Goal: Information Seeking & Learning: Learn about a topic

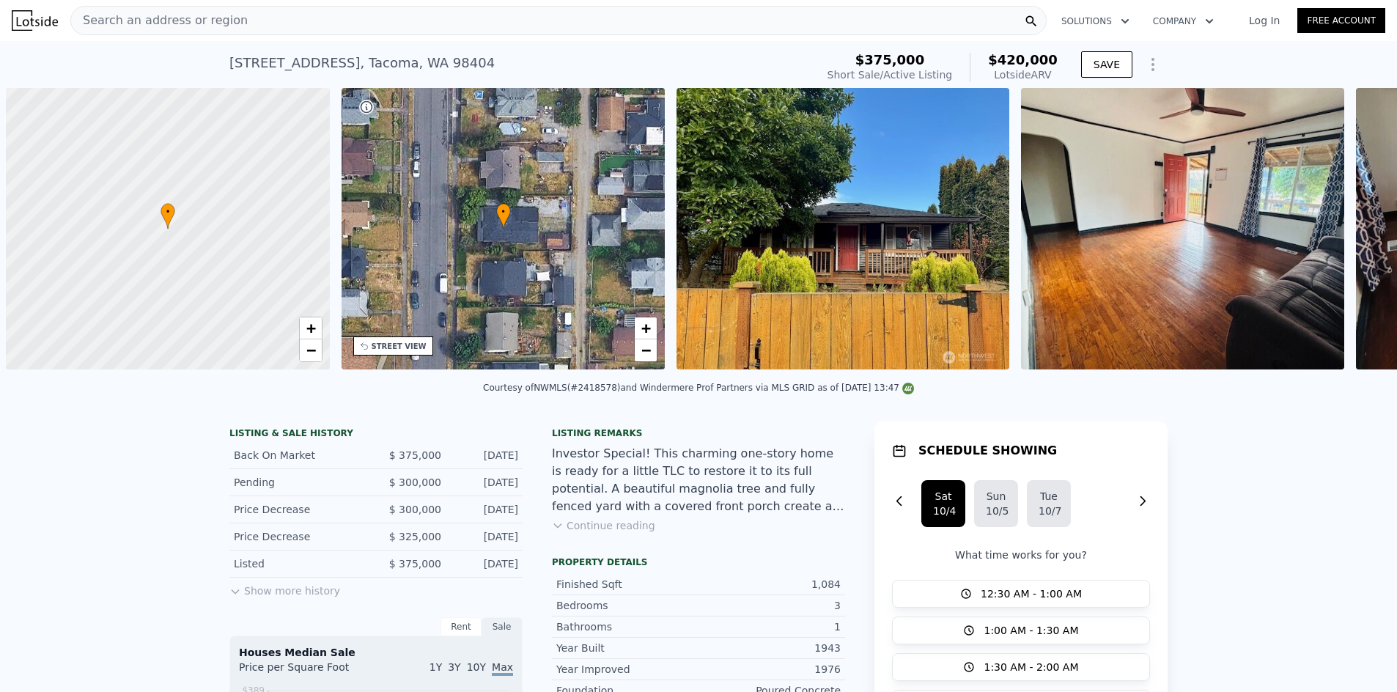
scroll to position [0, 6]
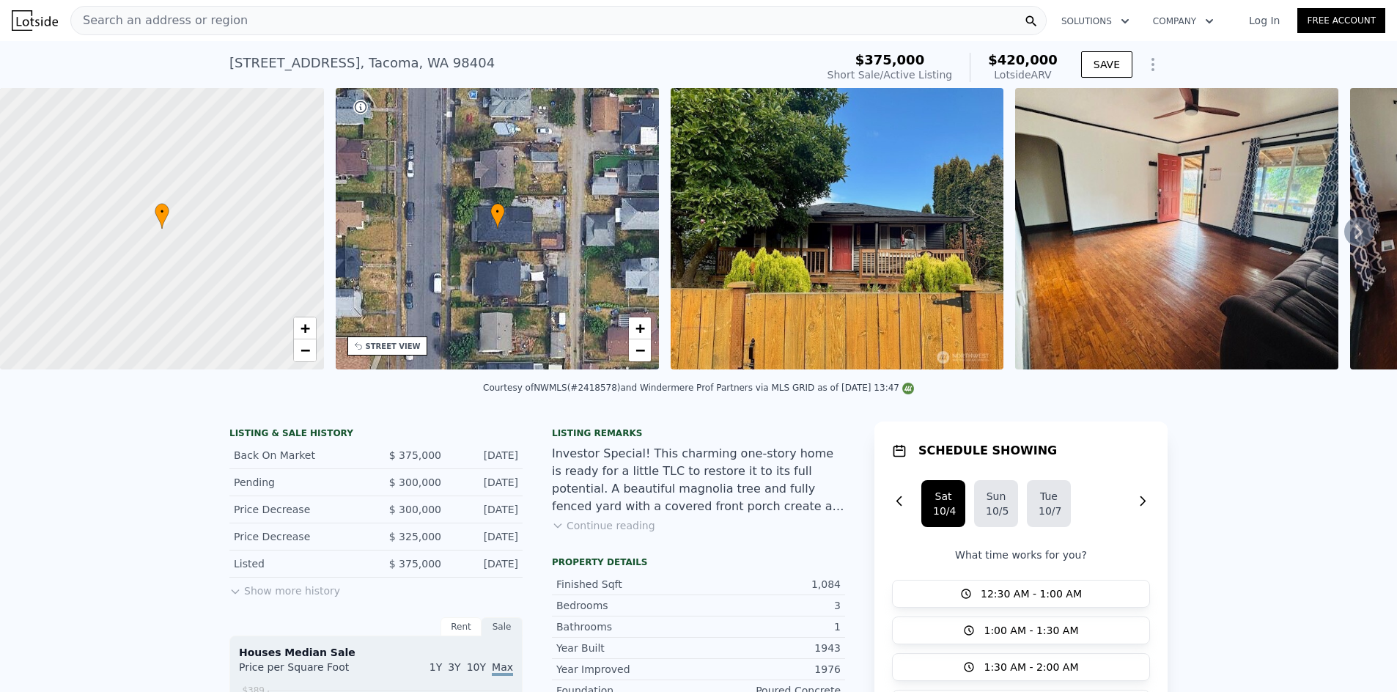
click at [388, 32] on div "Search an address or region" at bounding box center [558, 20] width 976 height 29
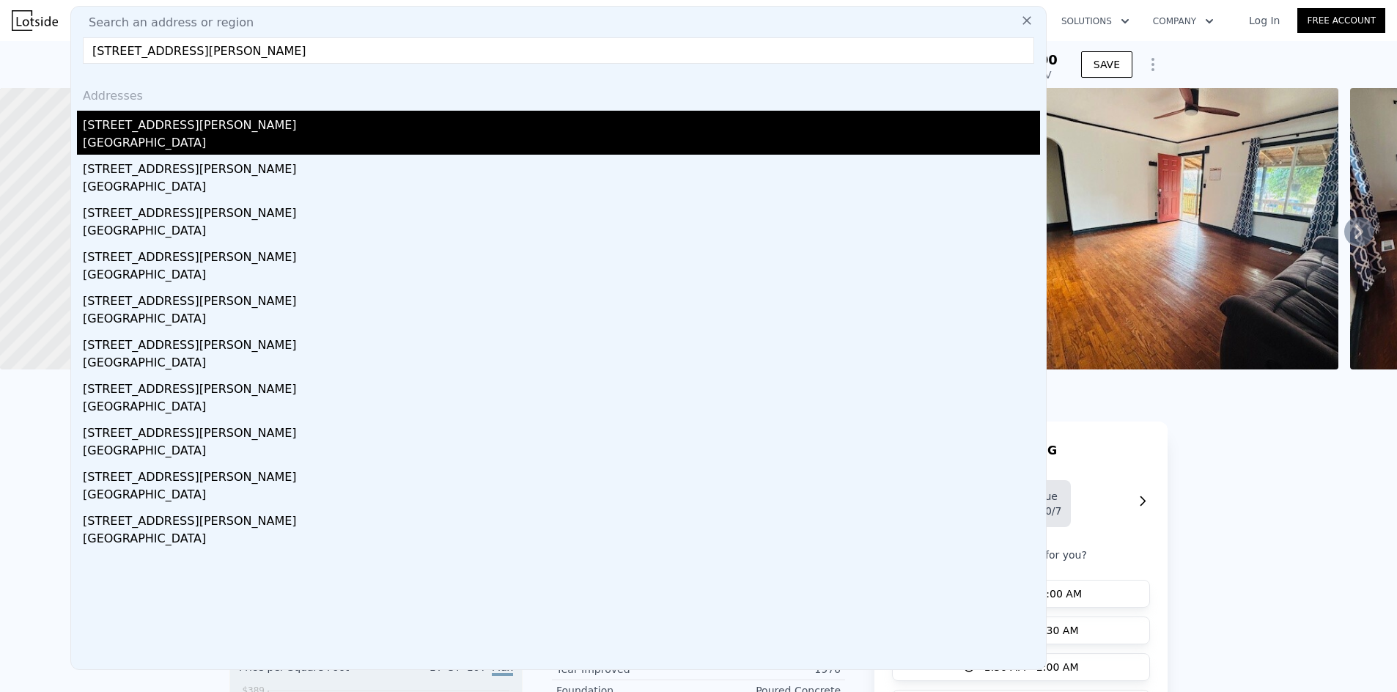
type input "[STREET_ADDRESS][PERSON_NAME]"
click at [218, 124] on div "[STREET_ADDRESS][PERSON_NAME]" at bounding box center [561, 122] width 957 height 23
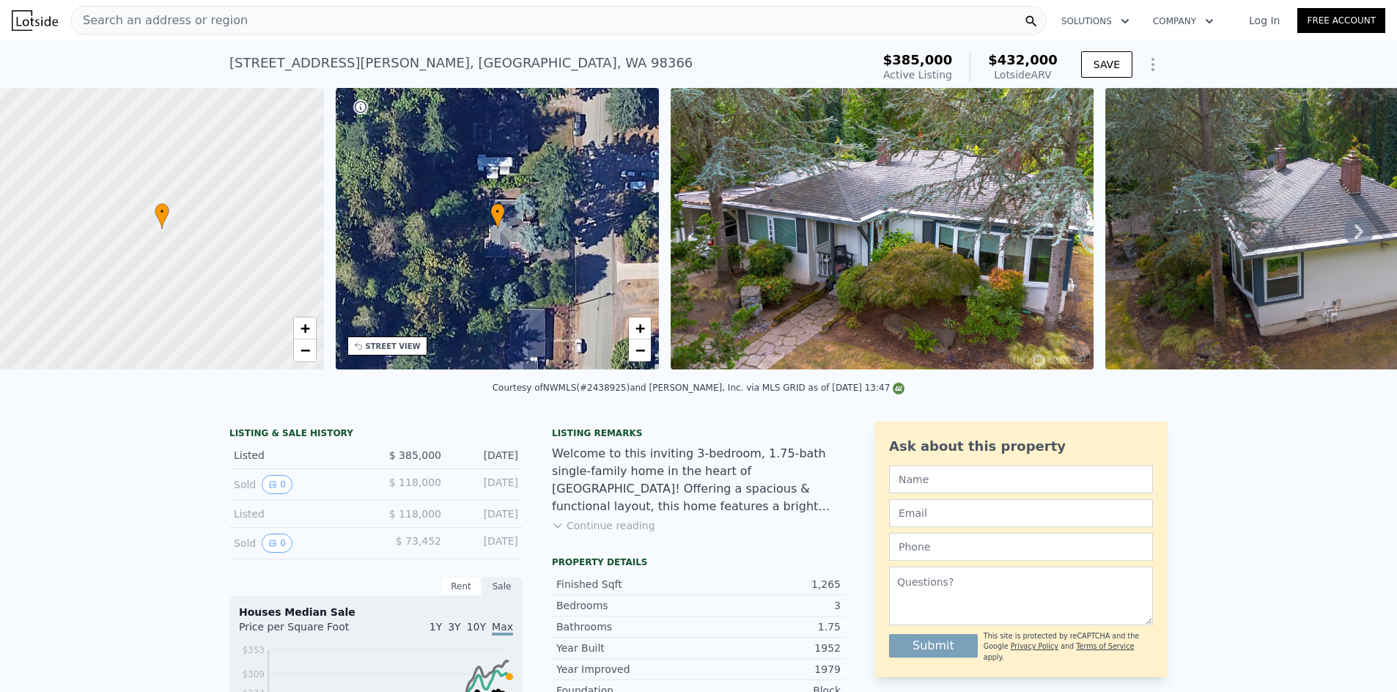
click at [260, 15] on div "Search an address or region" at bounding box center [558, 20] width 976 height 29
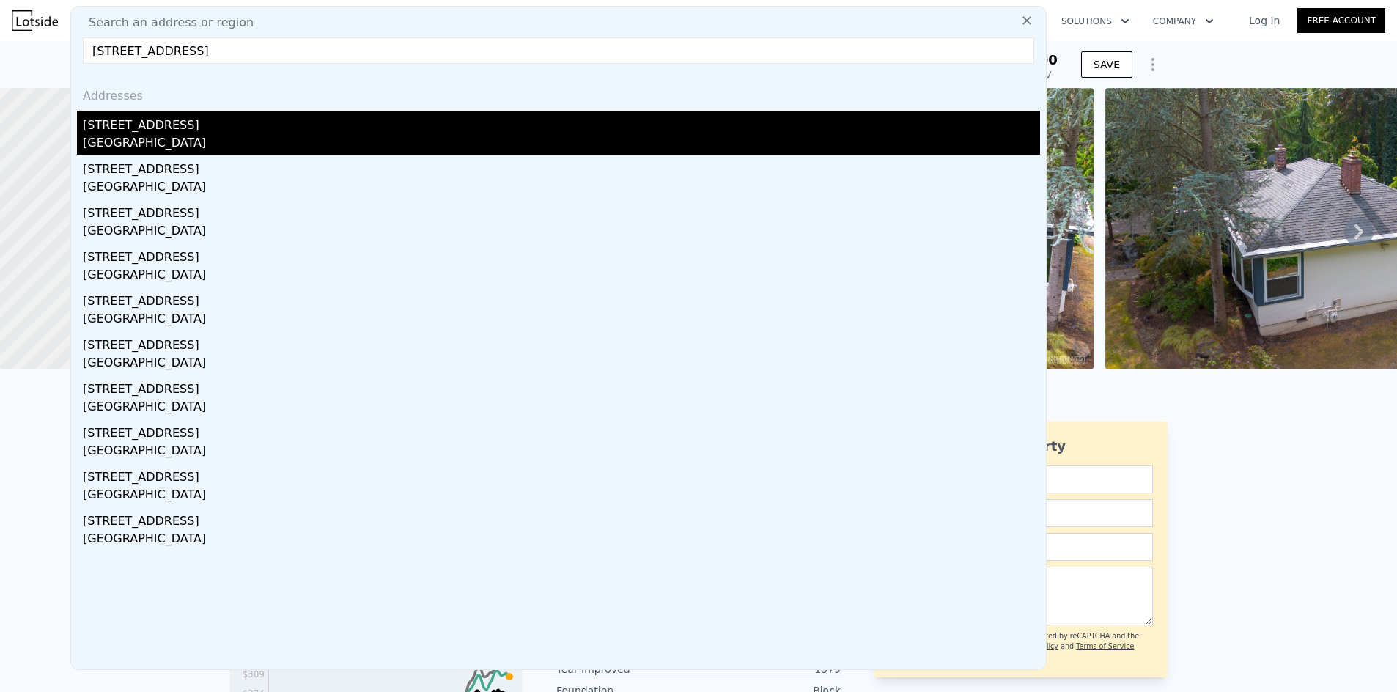
type input "[STREET_ADDRESS]"
click at [198, 133] on div "[STREET_ADDRESS]" at bounding box center [561, 122] width 957 height 23
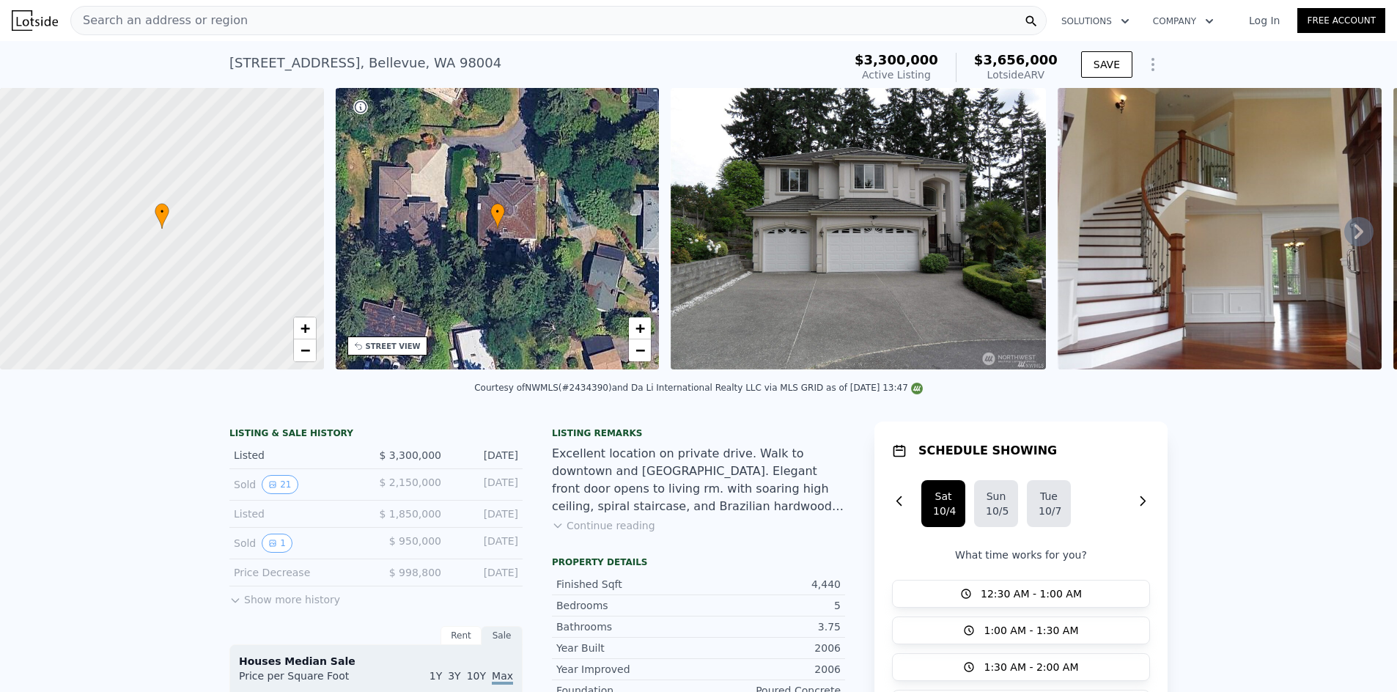
click at [216, 23] on span "Search an address or region" at bounding box center [159, 21] width 177 height 18
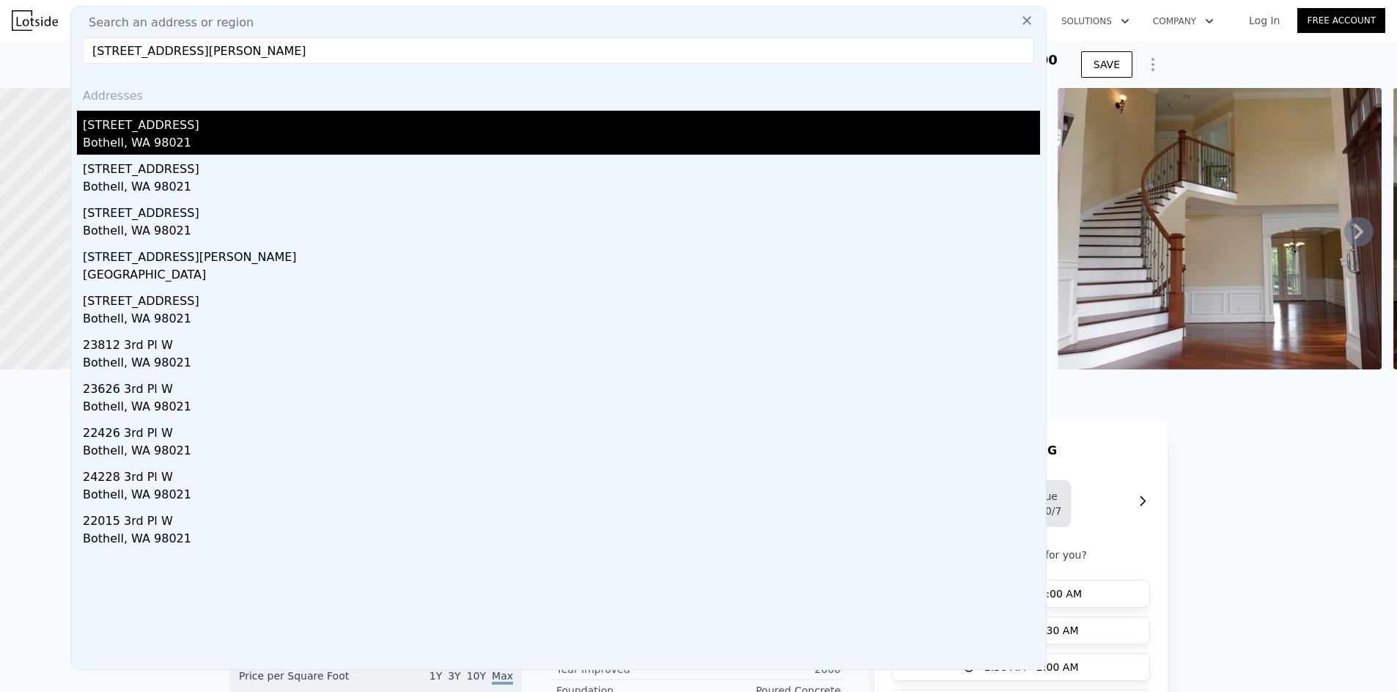
type input "[STREET_ADDRESS][PERSON_NAME]"
click at [170, 129] on div "[STREET_ADDRESS]" at bounding box center [561, 122] width 957 height 23
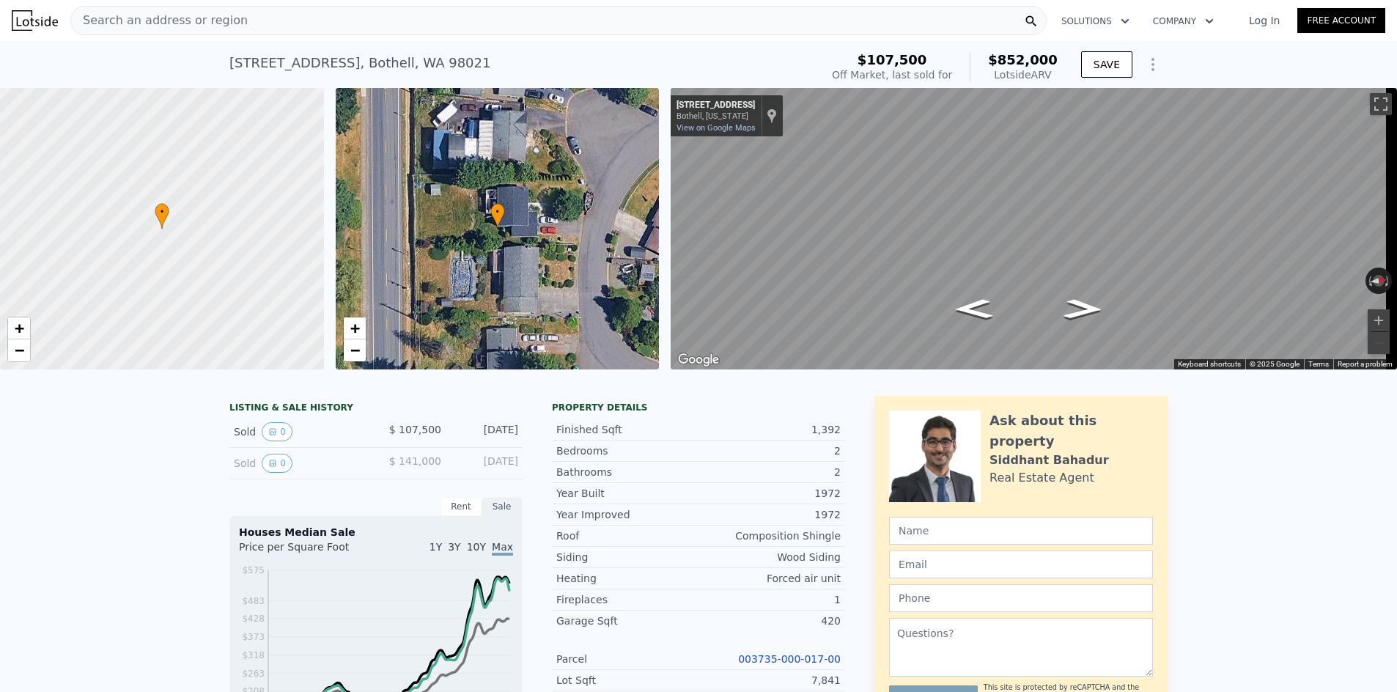
click at [223, 17] on span "Search an address or region" at bounding box center [159, 21] width 177 height 18
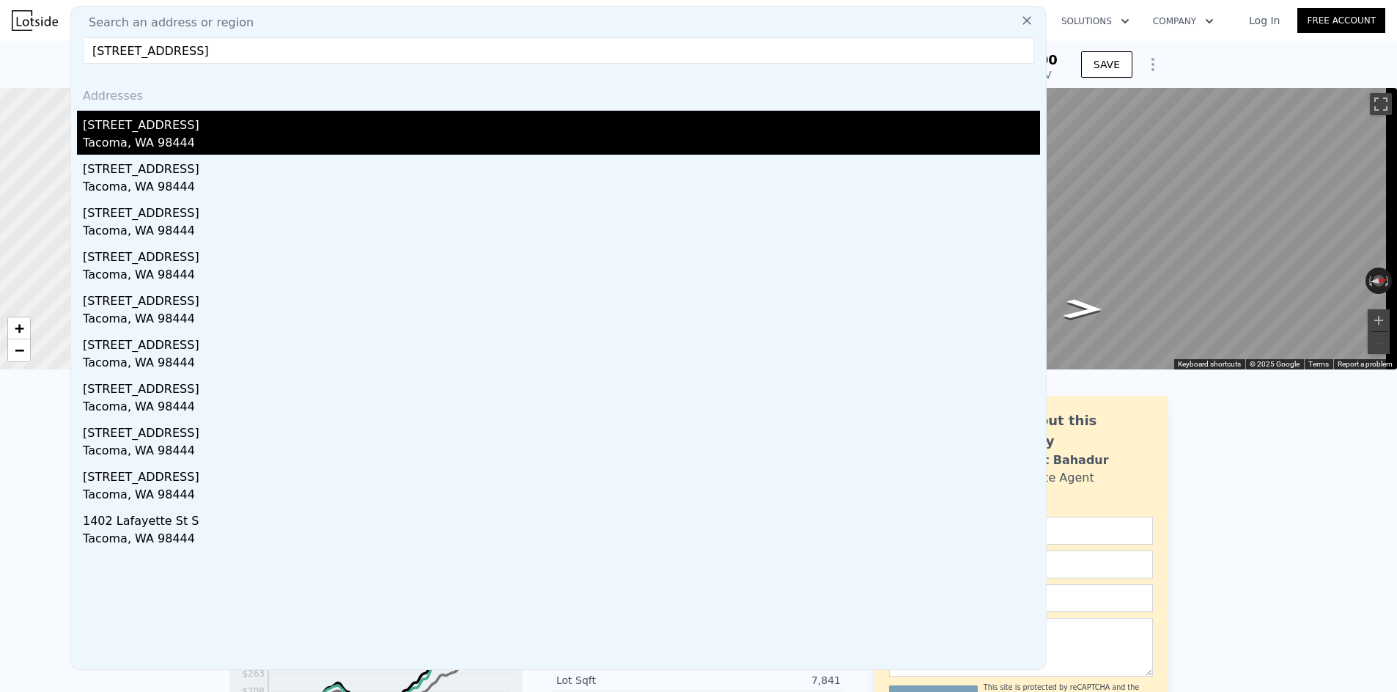
type input "[STREET_ADDRESS]"
click at [220, 130] on div "[STREET_ADDRESS]" at bounding box center [561, 122] width 957 height 23
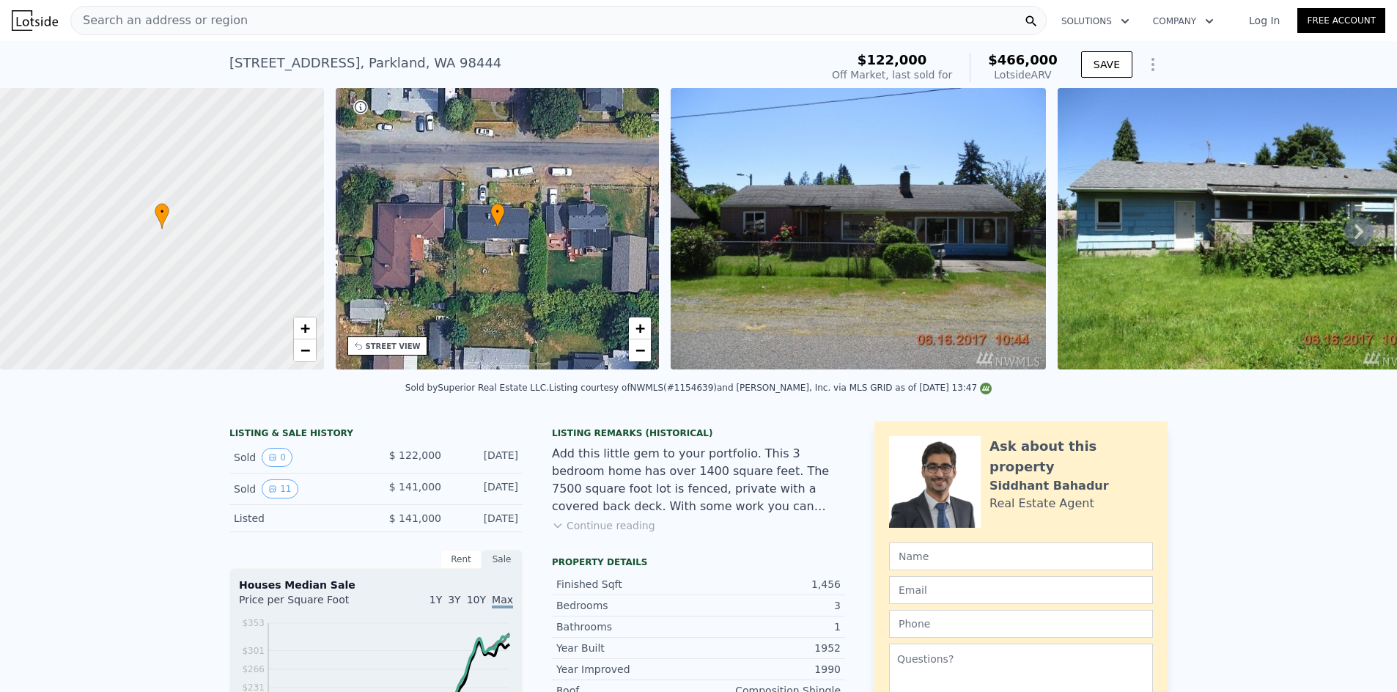
click at [592, 19] on div "Search an address or region" at bounding box center [558, 20] width 976 height 29
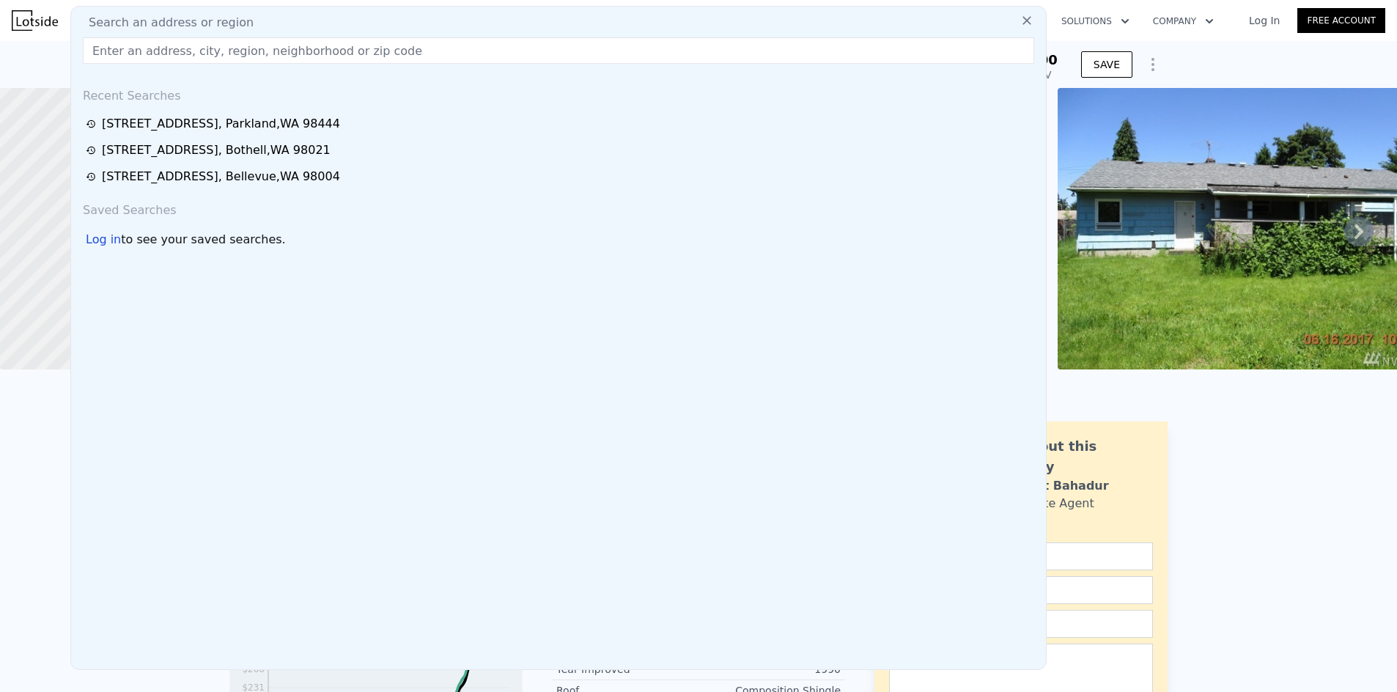
type input "[STREET_ADDRESS]"
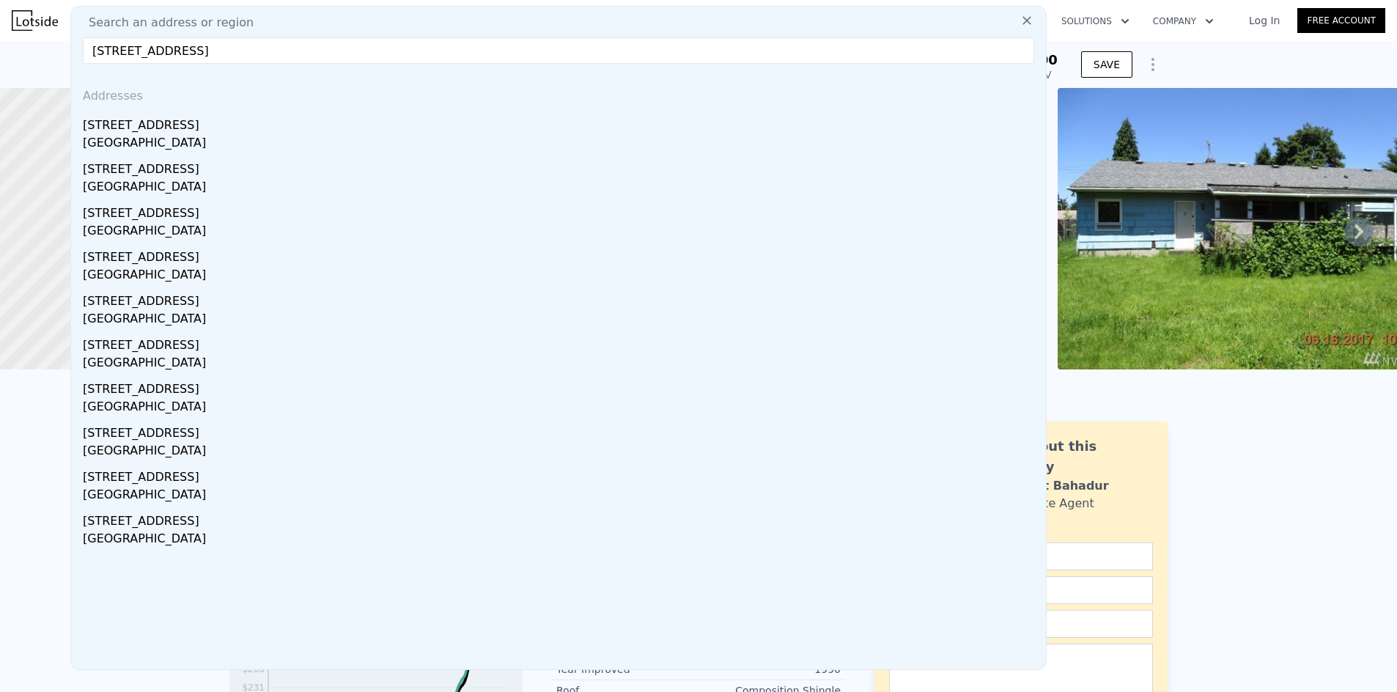
click at [168, 122] on div "[STREET_ADDRESS]" at bounding box center [561, 122] width 957 height 23
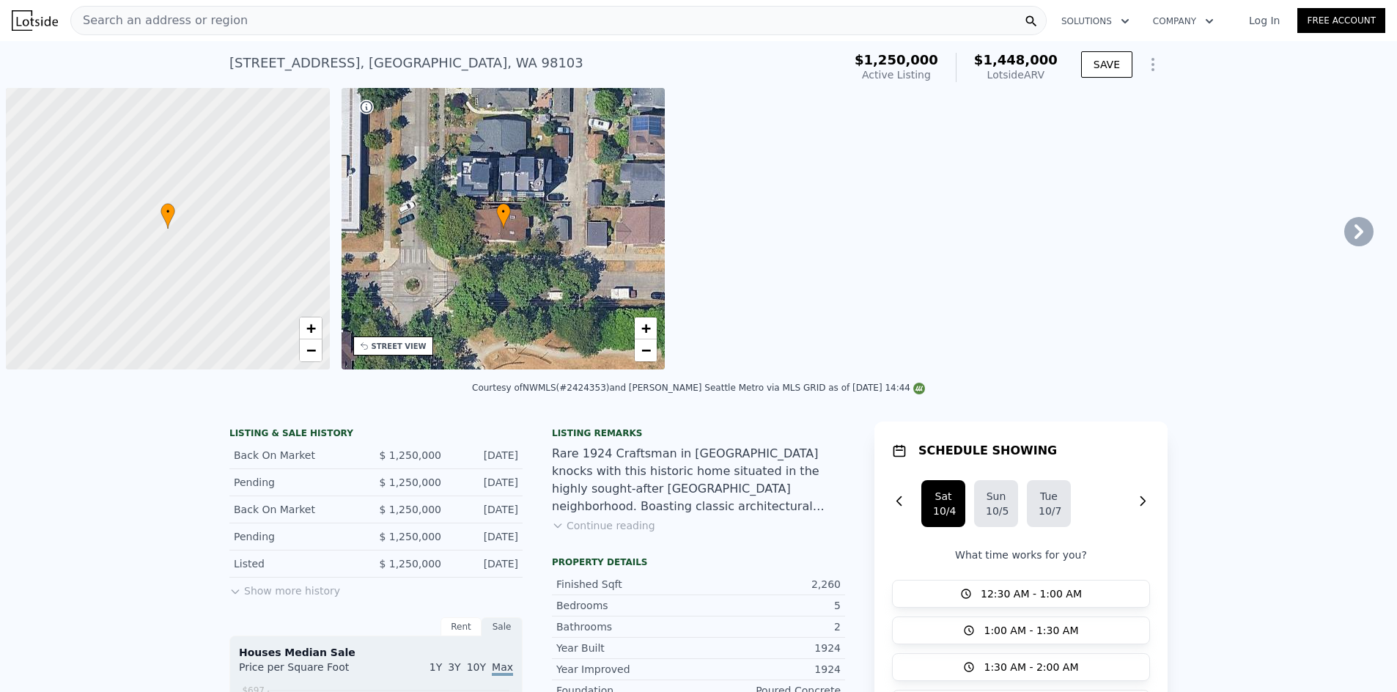
scroll to position [0, 6]
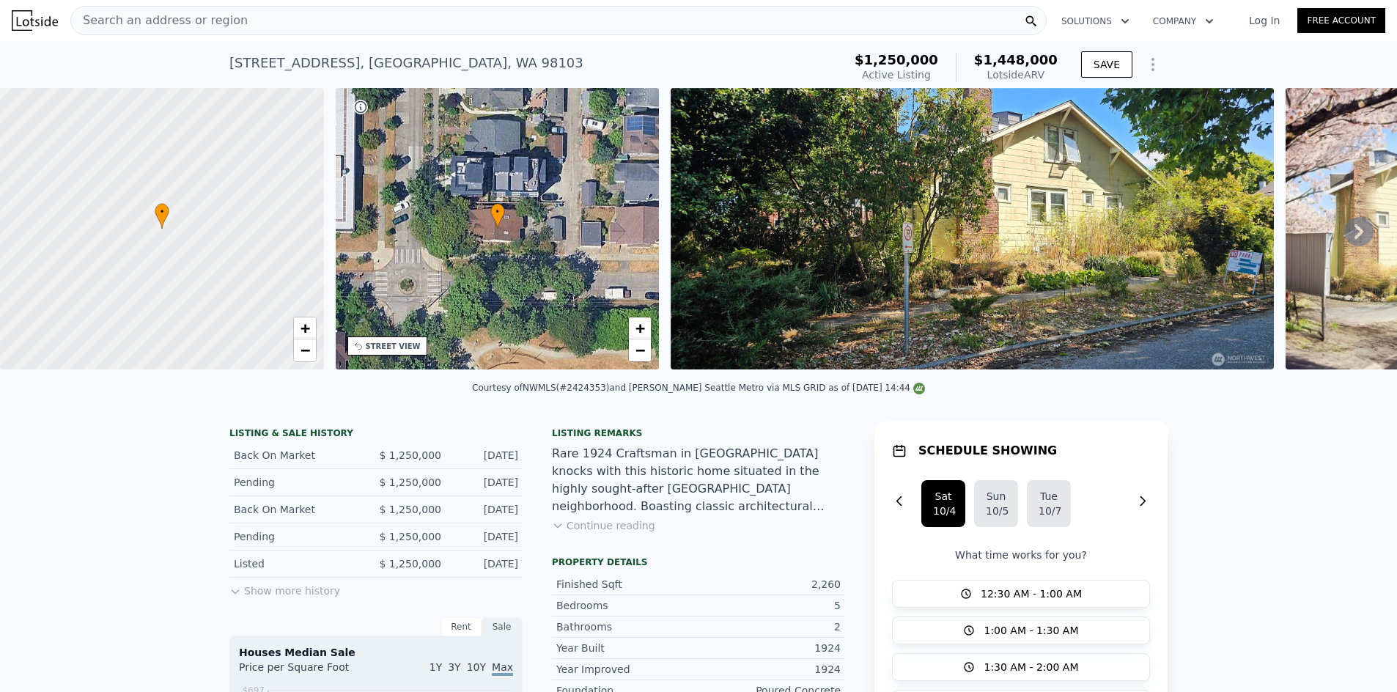
click at [413, 32] on div "Search an address or region" at bounding box center [558, 20] width 976 height 29
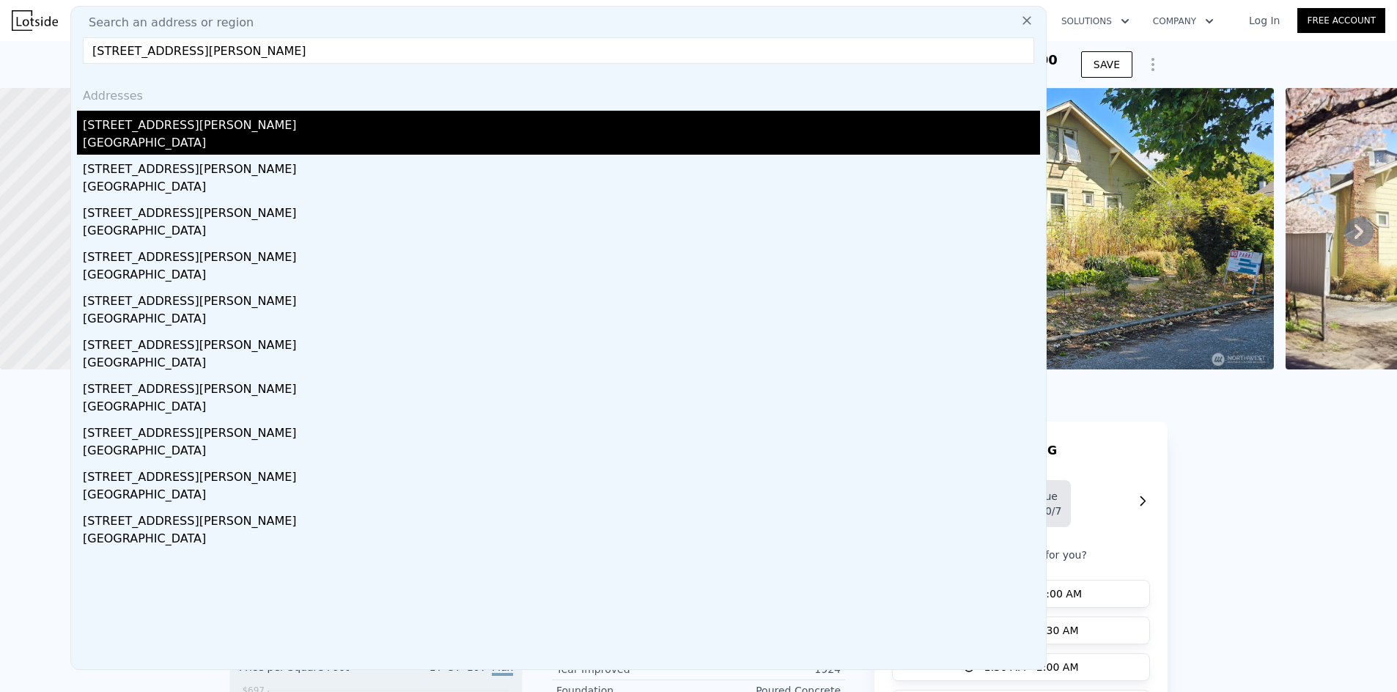
type input "[STREET_ADDRESS][PERSON_NAME]"
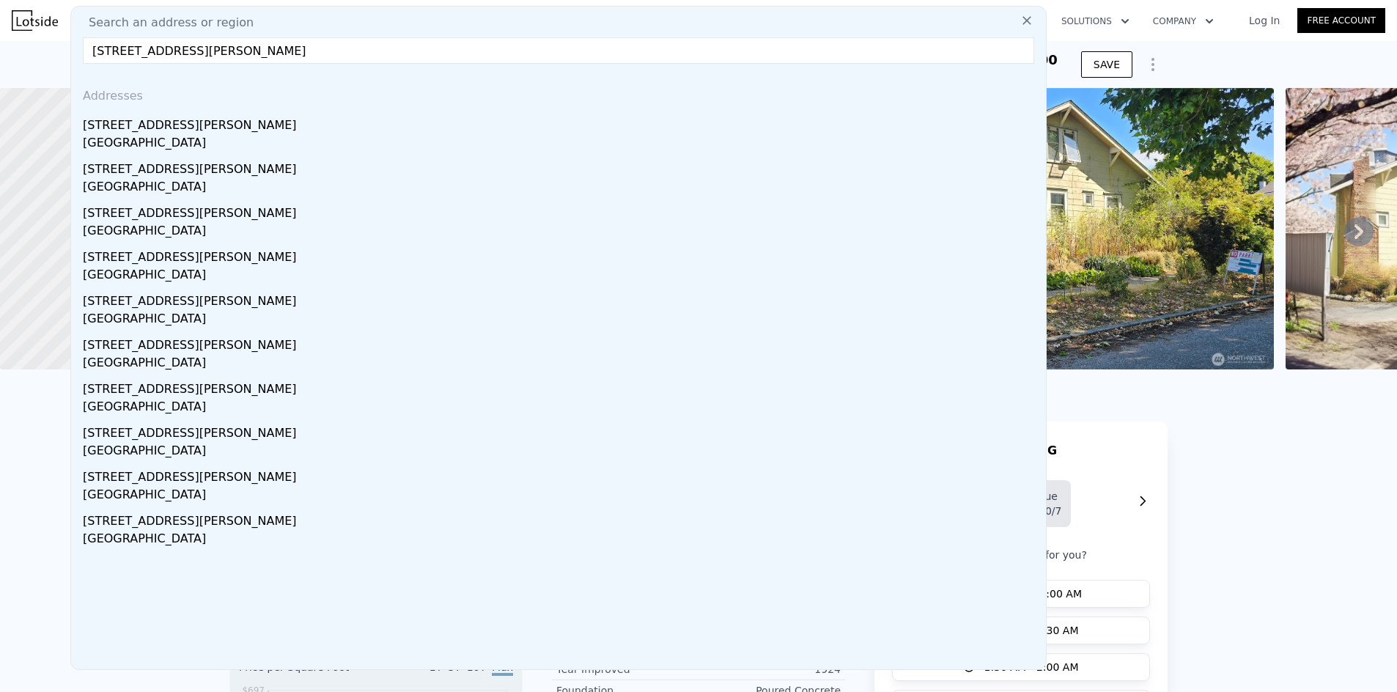
drag, startPoint x: 215, startPoint y: 128, endPoint x: 809, endPoint y: 10, distance: 606.1
click at [215, 128] on div "[STREET_ADDRESS][PERSON_NAME]" at bounding box center [561, 122] width 957 height 23
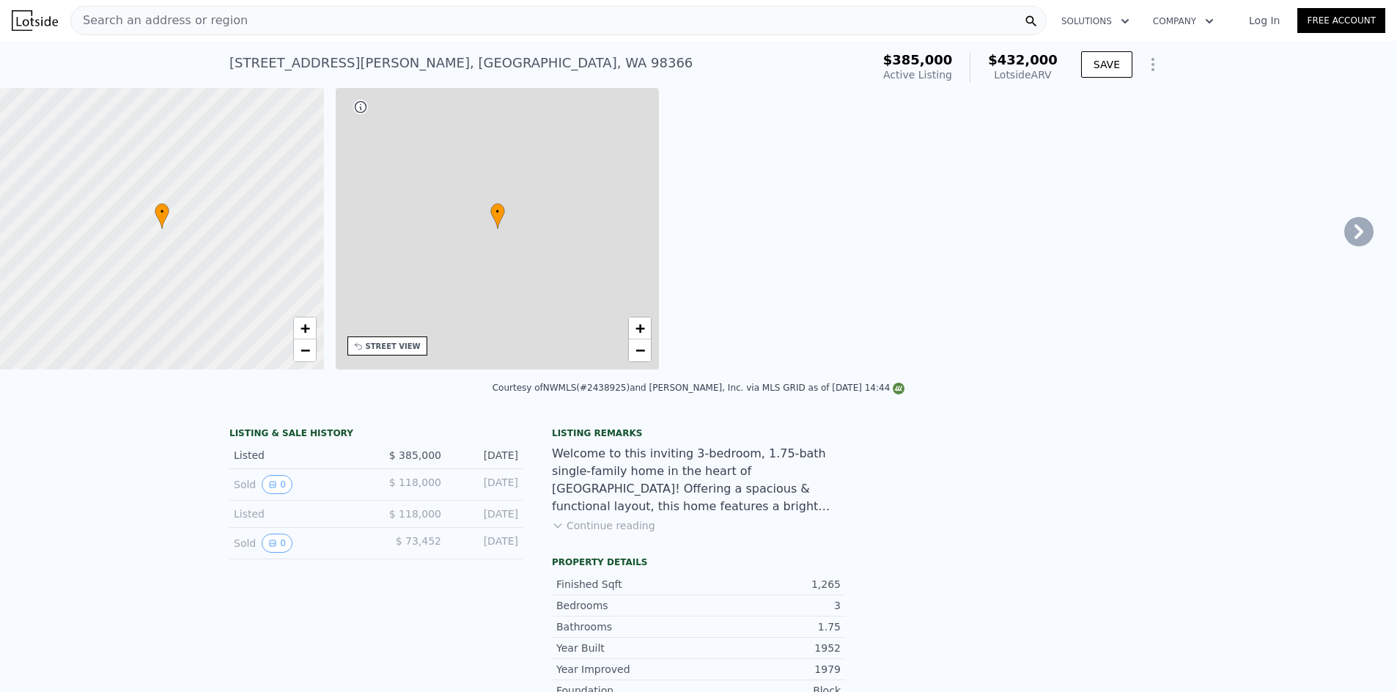
type input "2"
type input "1"
type input "2"
type input "1012"
type input "1634"
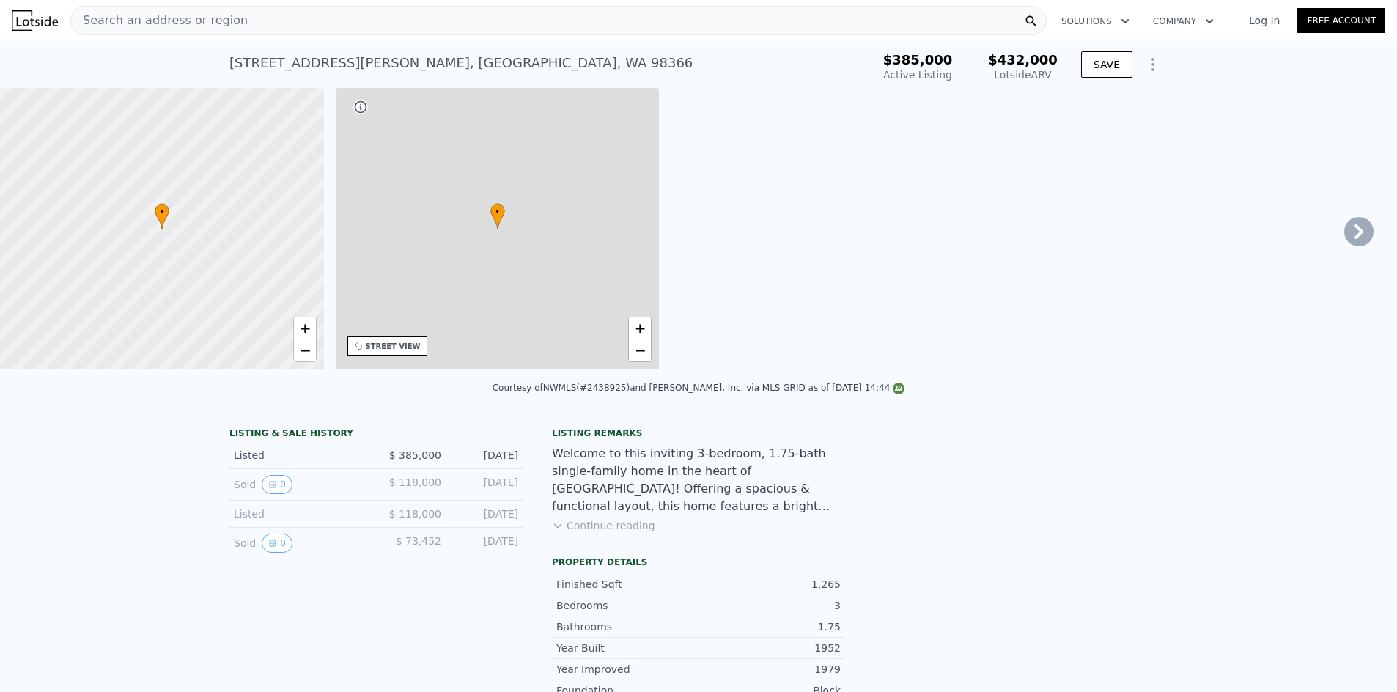
type input "7405"
type input "16988"
type input "$ 432,000"
type input "5"
type input "-$ 8,050"
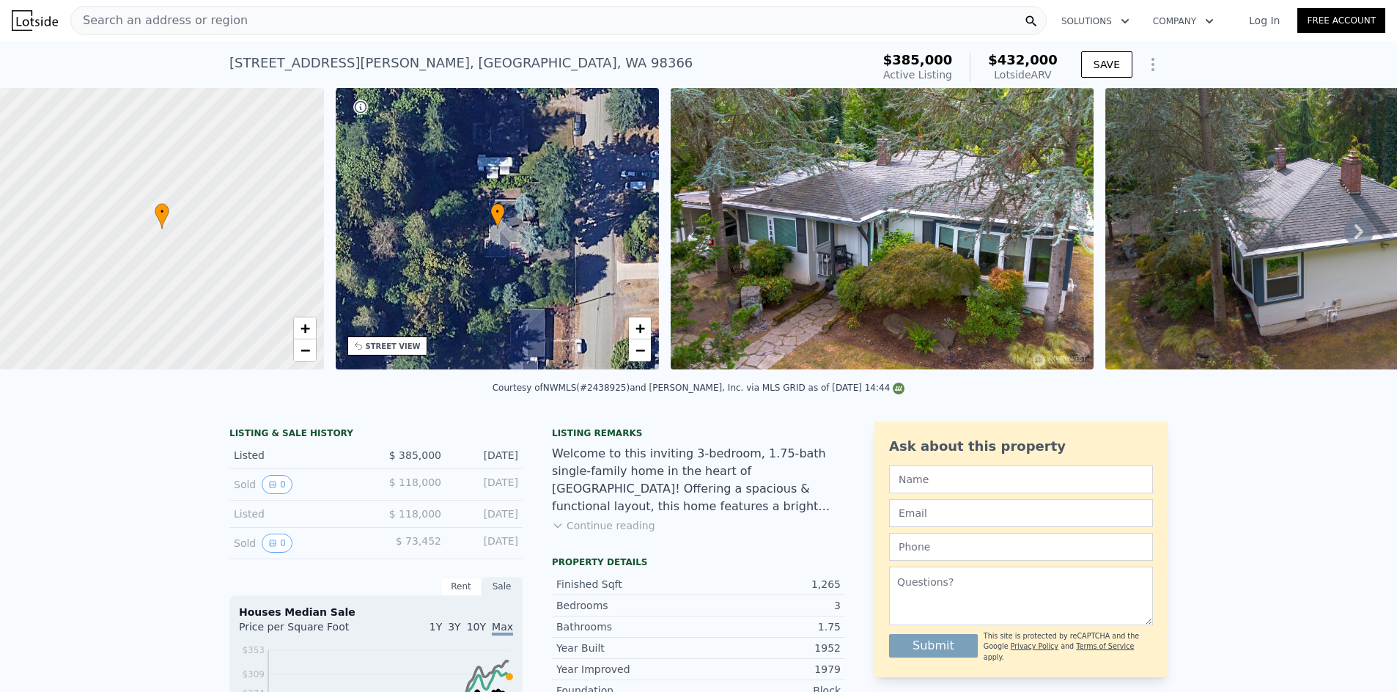
click at [243, 21] on div "Search an address or region" at bounding box center [558, 20] width 976 height 29
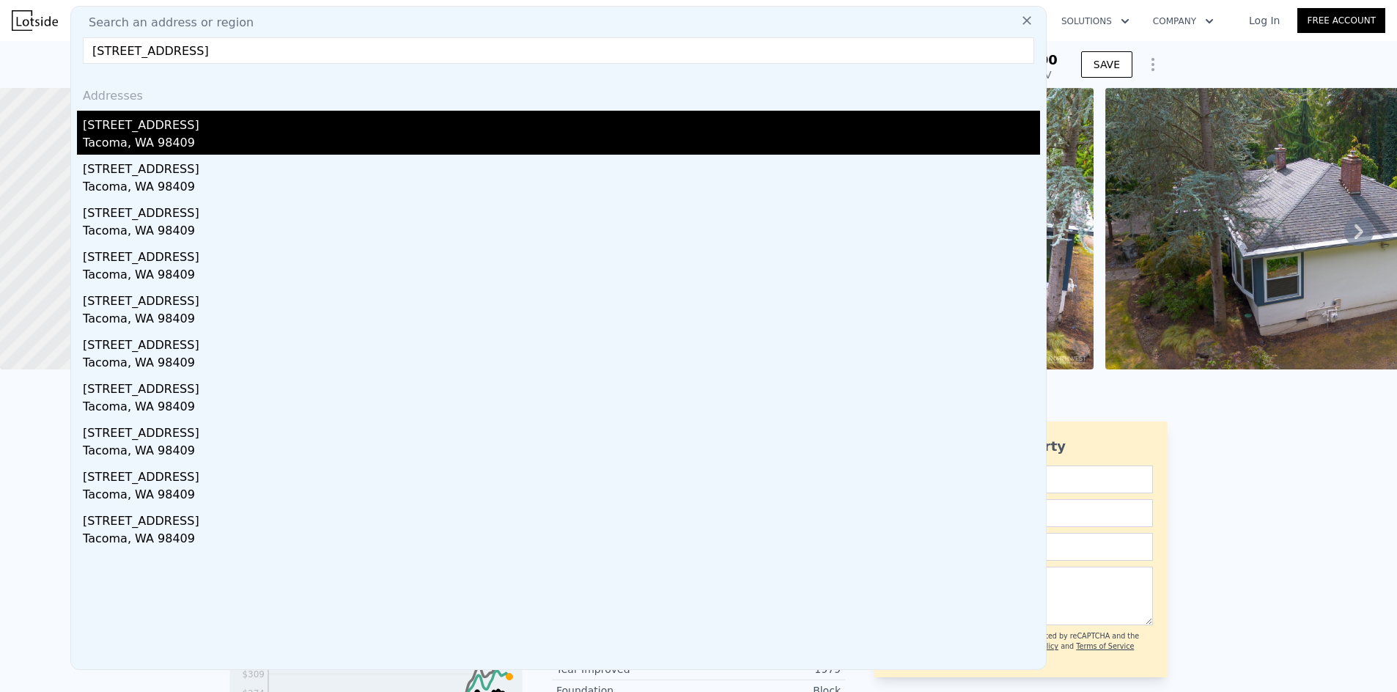
type input "3716 S Gunnison St, Tacoma, WA 98409"
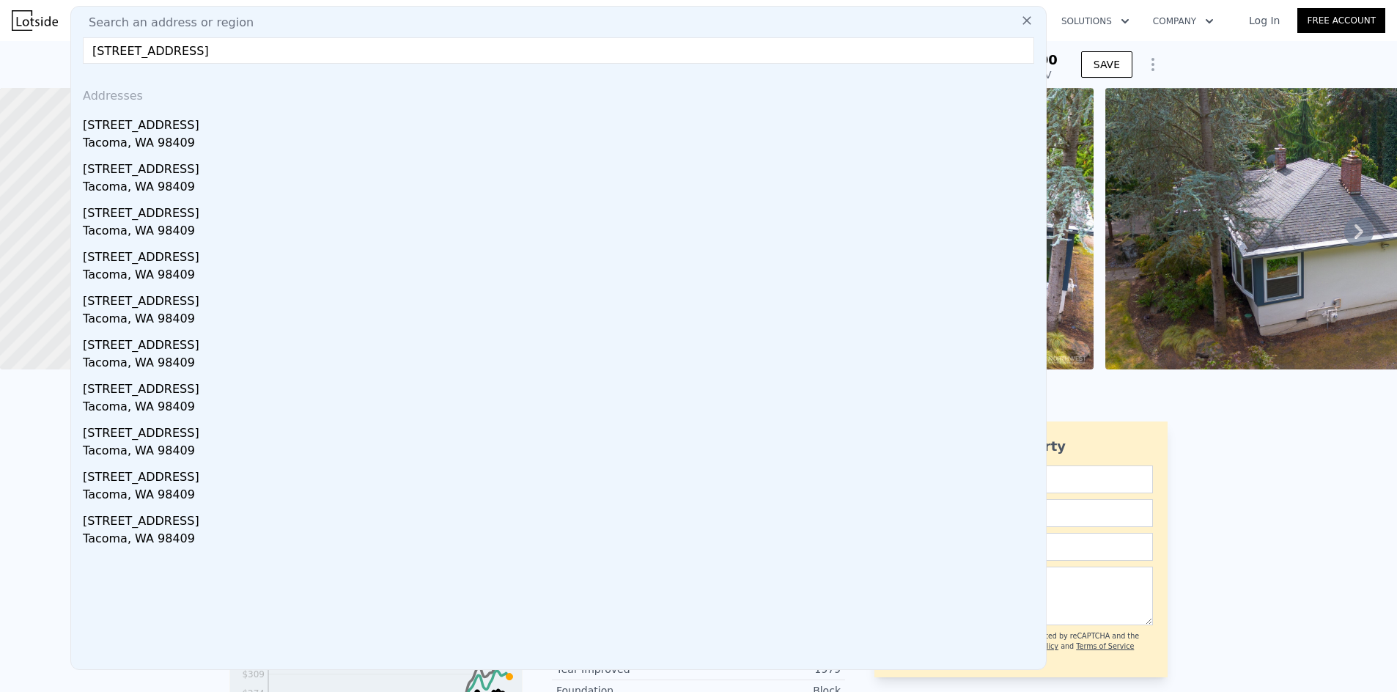
drag, startPoint x: 200, startPoint y: 130, endPoint x: 917, endPoint y: 373, distance: 756.9
click at [200, 130] on div "3716 S Gunnison St" at bounding box center [561, 122] width 957 height 23
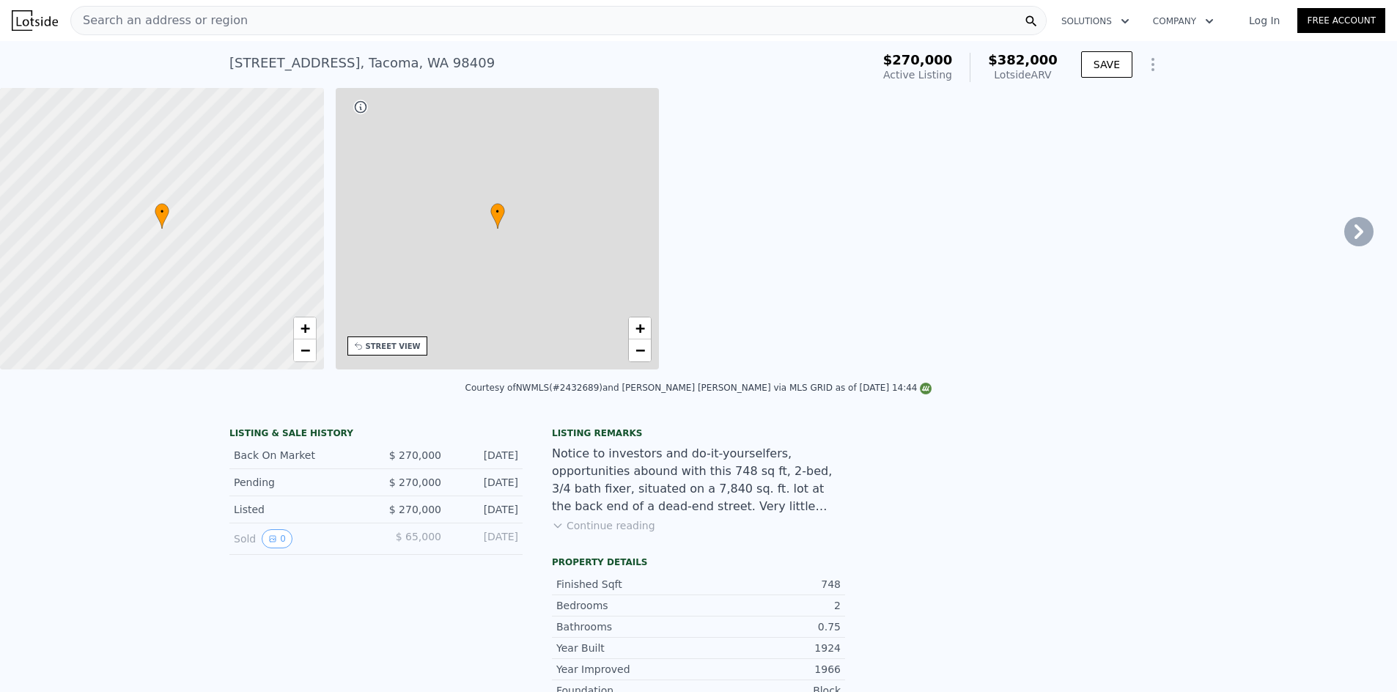
type input "3"
type input "726"
type input "1038"
type input "4500"
type input "9585"
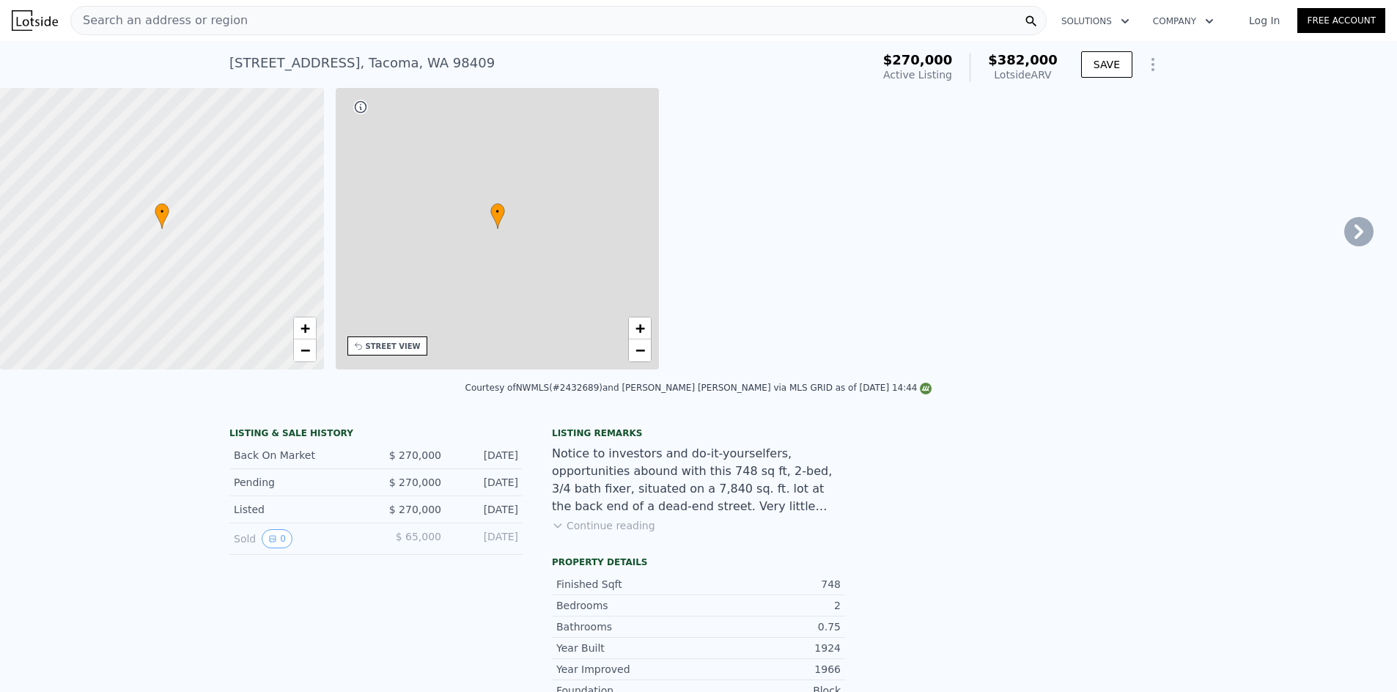
type input "$ 382,000"
type input "$ 66,770"
